Goal: Check status: Check status

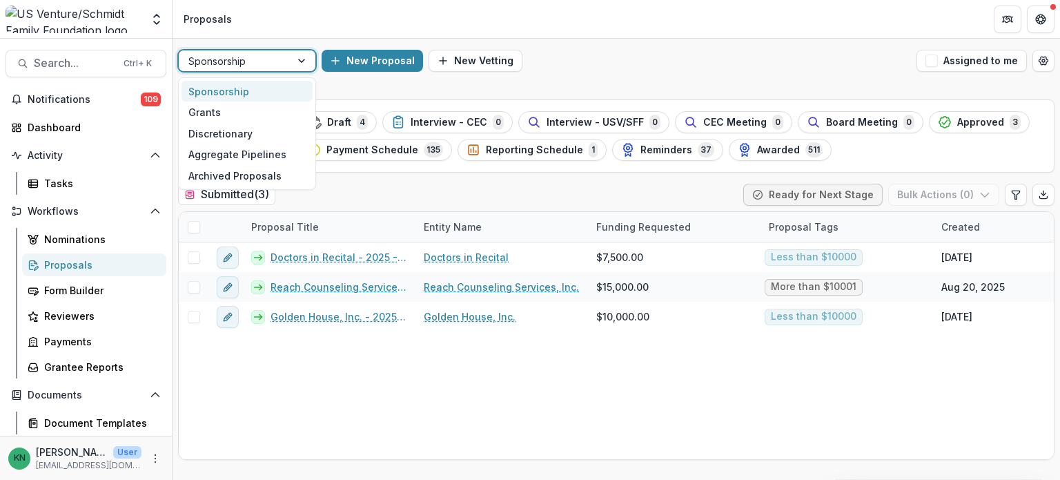
click at [301, 63] on div at bounding box center [303, 60] width 25 height 21
click at [221, 115] on div "Grants" at bounding box center [246, 111] width 131 height 21
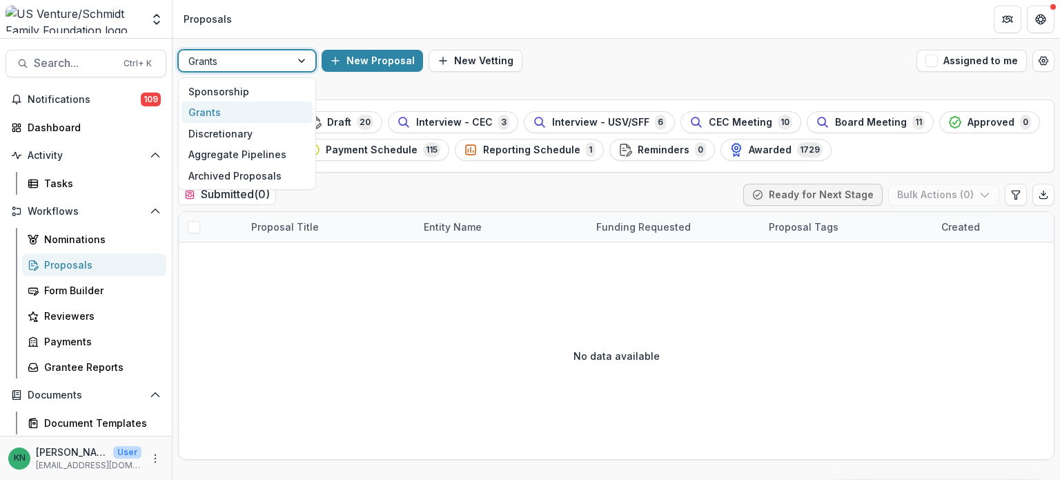
click at [301, 61] on div at bounding box center [303, 60] width 25 height 21
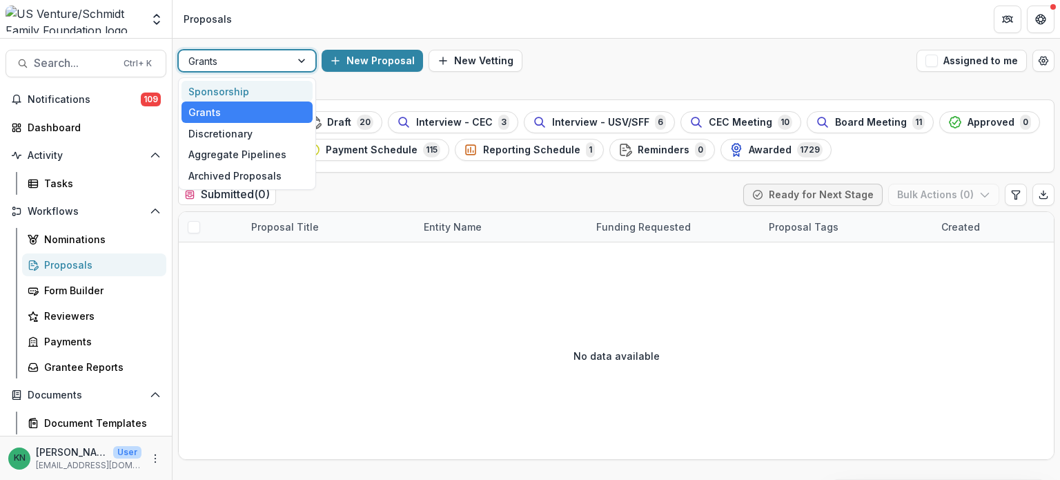
click at [224, 86] on div "Sponsorship" at bounding box center [246, 91] width 131 height 21
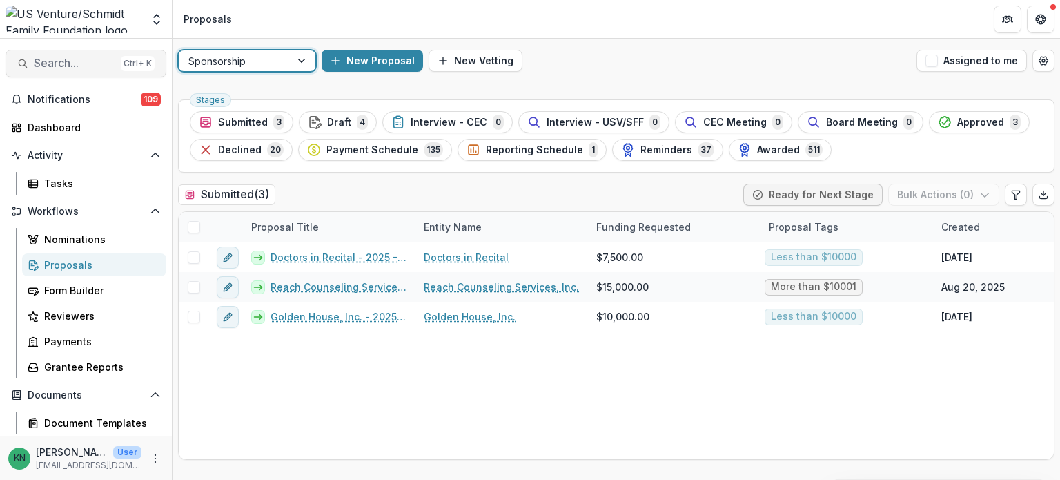
click at [86, 62] on span "Search..." at bounding box center [74, 63] width 81 height 13
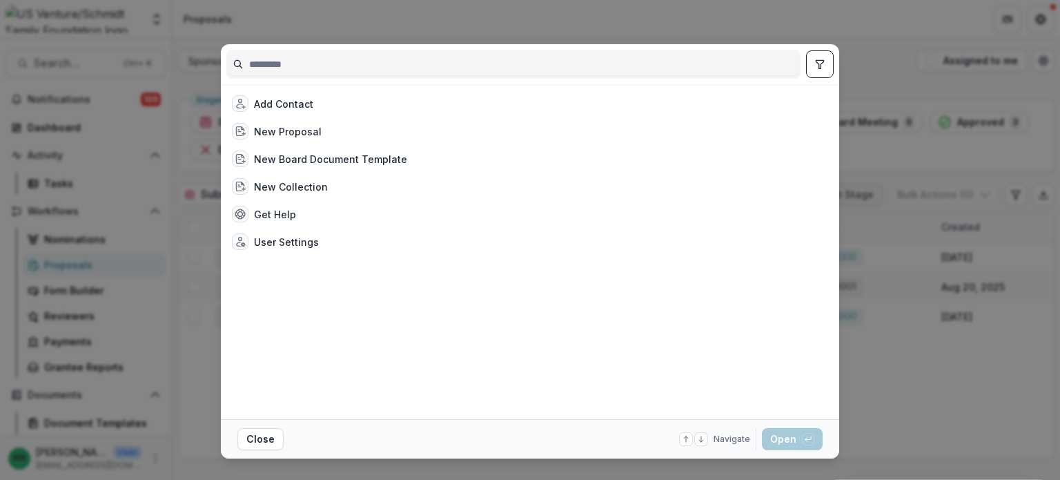
click at [348, 62] on input at bounding box center [513, 64] width 573 height 22
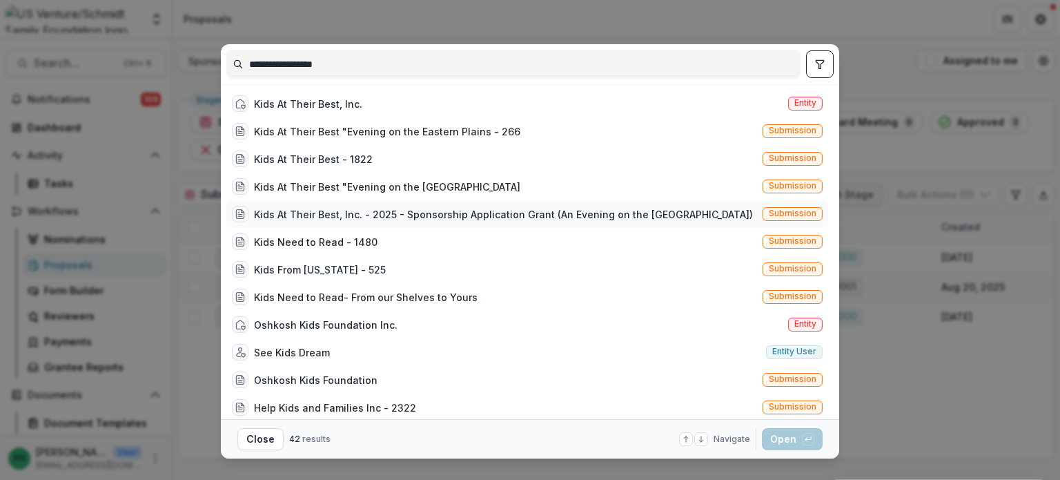
type input "**********"
click at [426, 210] on div "Kids At Their Best, Inc. - 2025 - Sponsorship Application Grant (An Evening on …" at bounding box center [503, 214] width 499 height 14
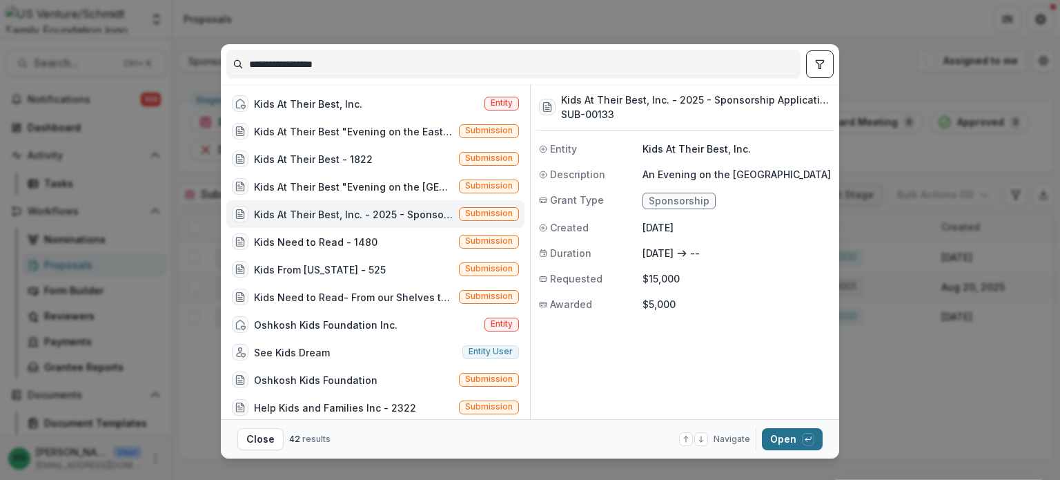
click at [778, 435] on button "Open with enter key" at bounding box center [792, 439] width 61 height 22
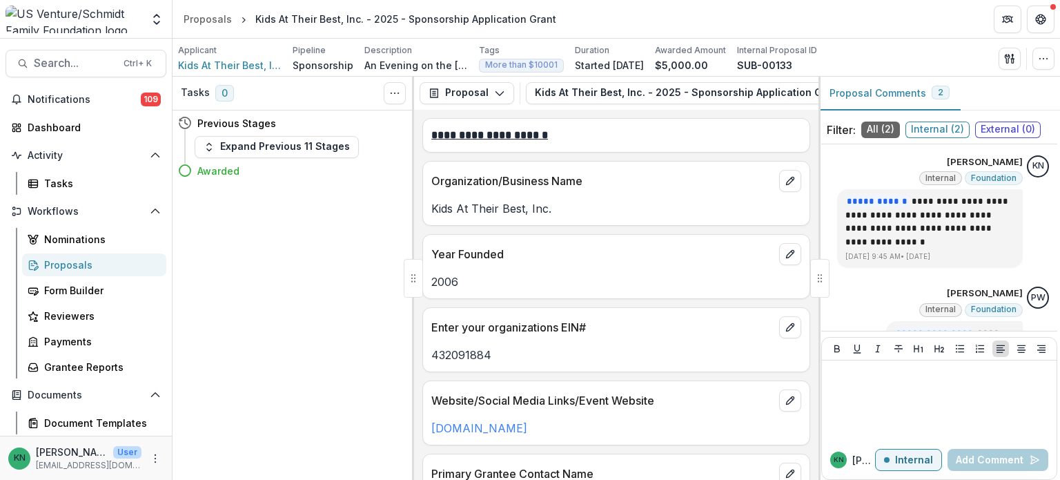
click at [63, 263] on div "Proposals" at bounding box center [99, 264] width 111 height 14
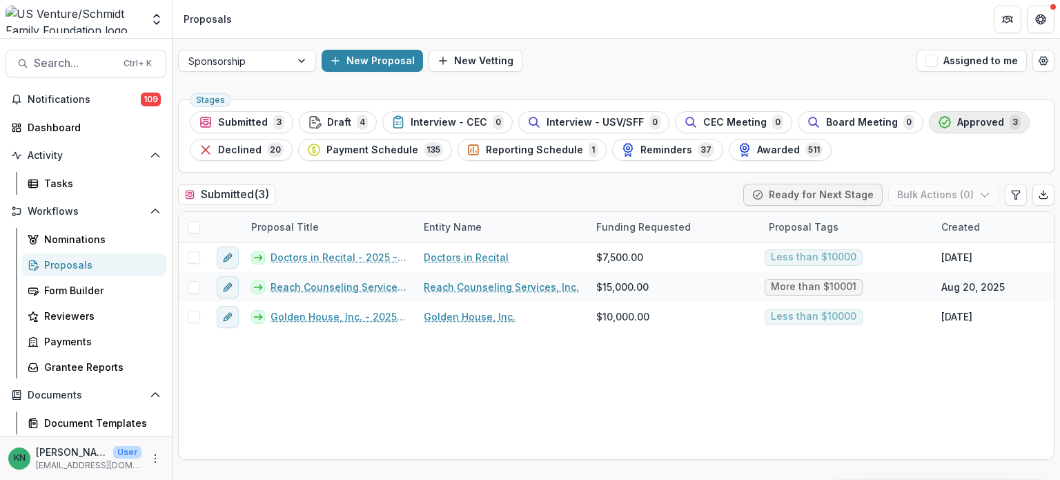
click at [957, 121] on span "Approved" at bounding box center [980, 123] width 47 height 12
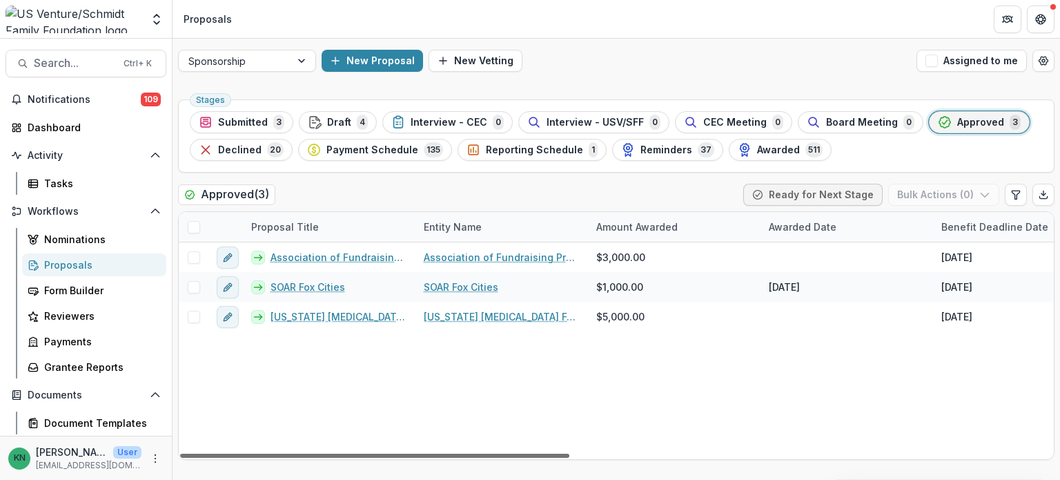
drag, startPoint x: 496, startPoint y: 454, endPoint x: 453, endPoint y: 511, distance: 71.9
click at [453, 458] on div at bounding box center [374, 455] width 389 height 4
